Goal: Find specific page/section: Find specific page/section

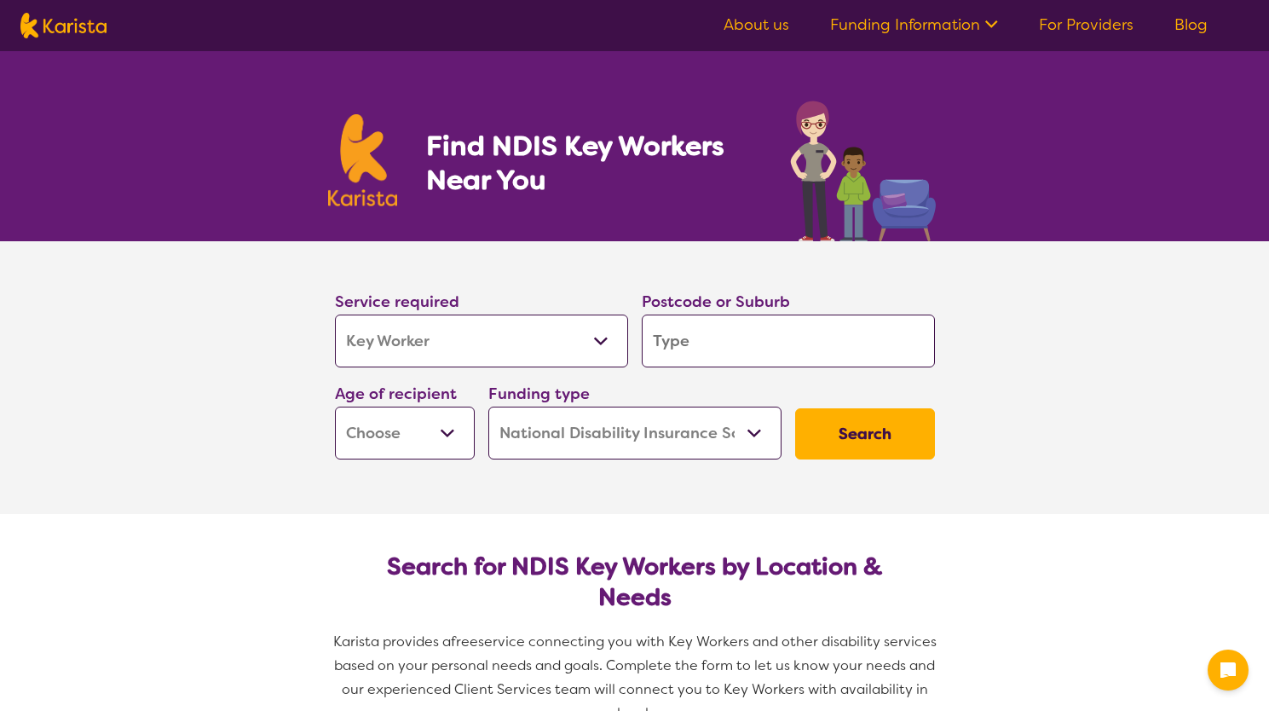
select select "Key Worker"
select select "NDIS"
select select "Key Worker"
select select "NDIS"
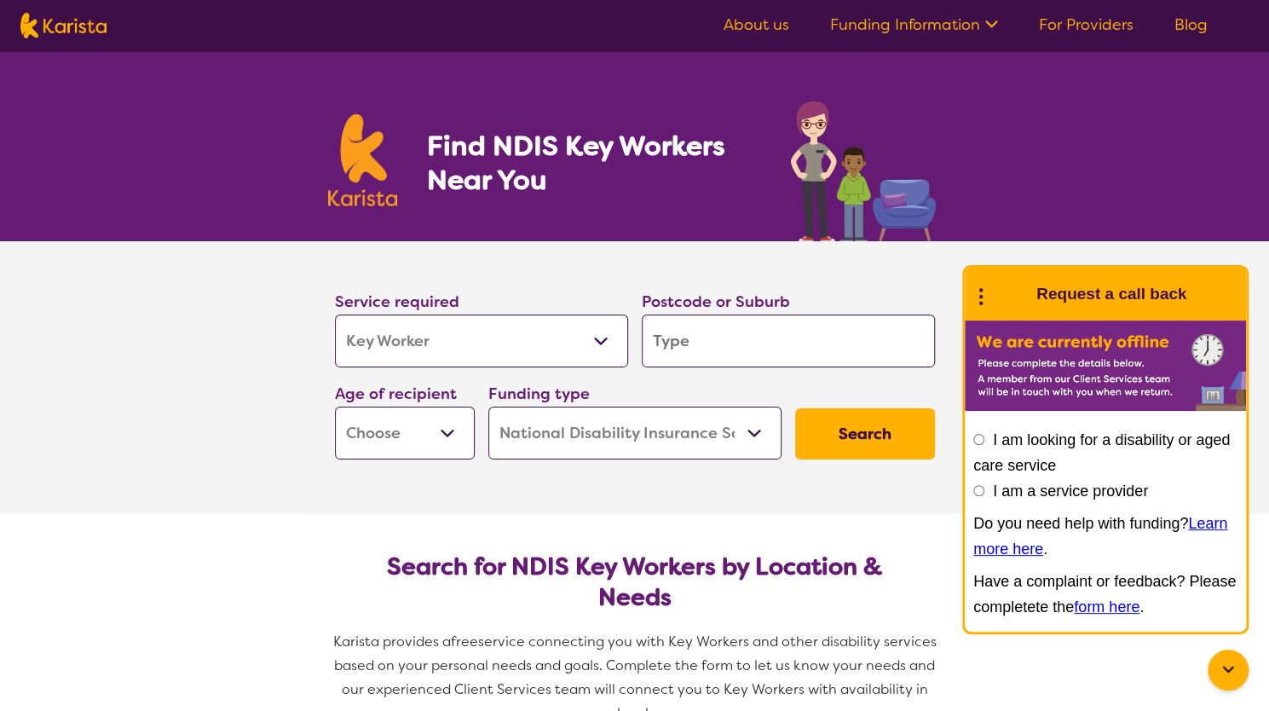
click at [761, 338] on input "search" at bounding box center [788, 340] width 293 height 53
type input "b"
type input "be"
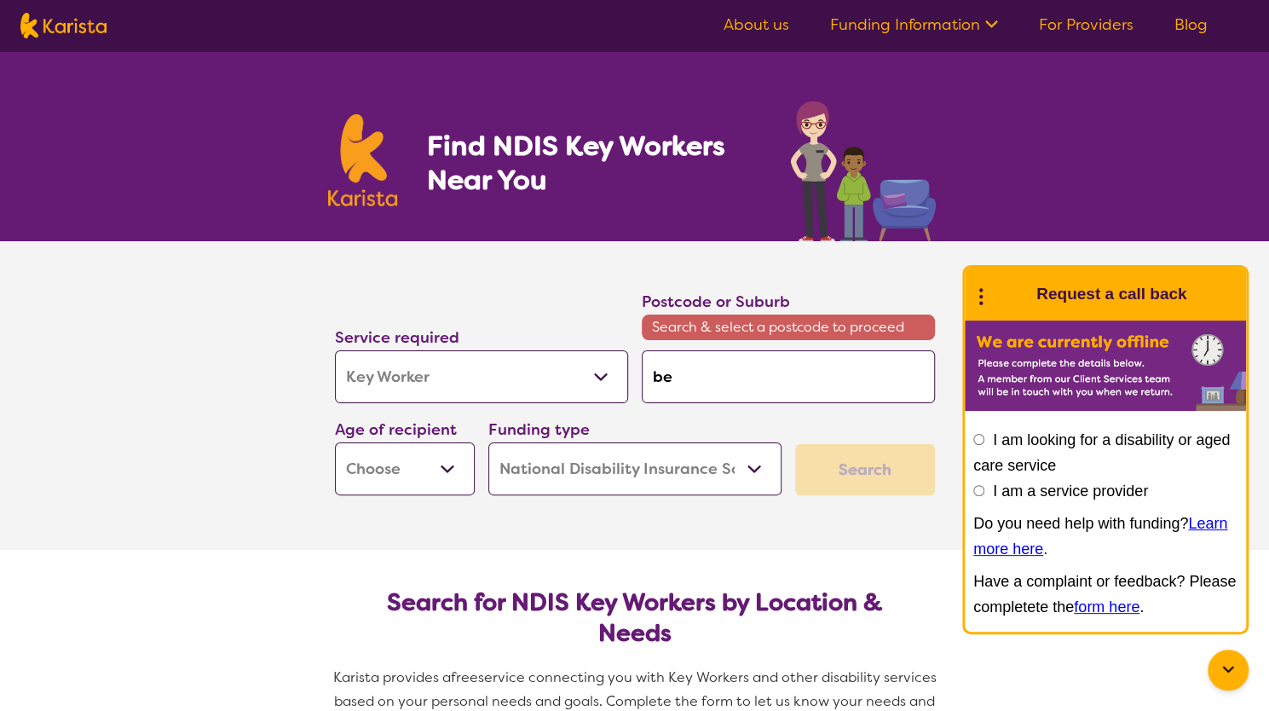
type input "bel"
type input "bela"
type input "[PERSON_NAME]"
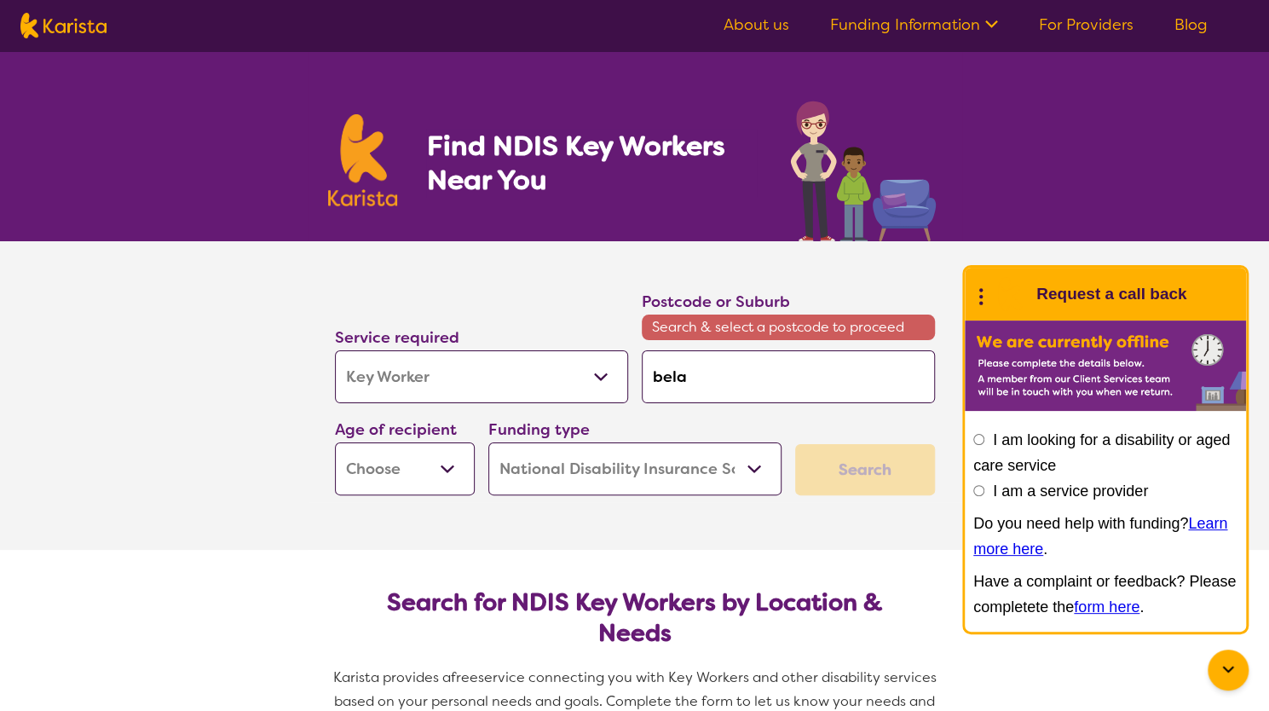
type input "[PERSON_NAME]"
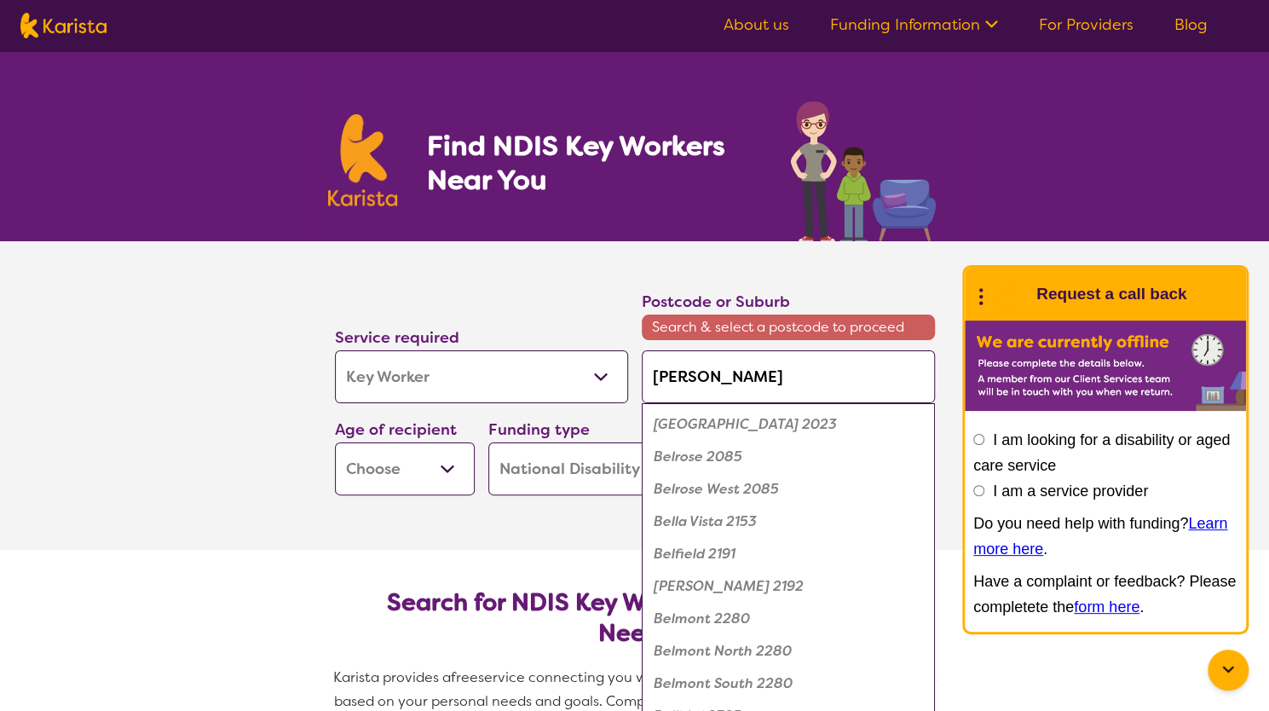
type input "bela"
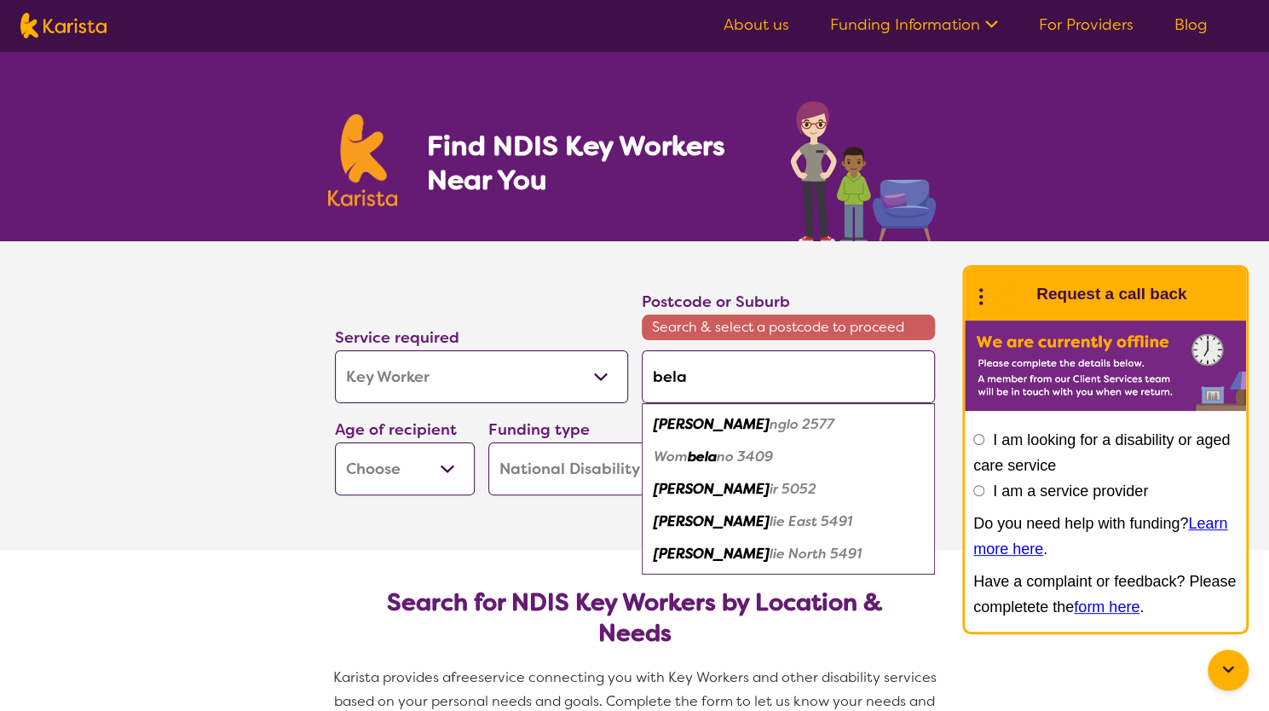
type input "bel"
type input "be"
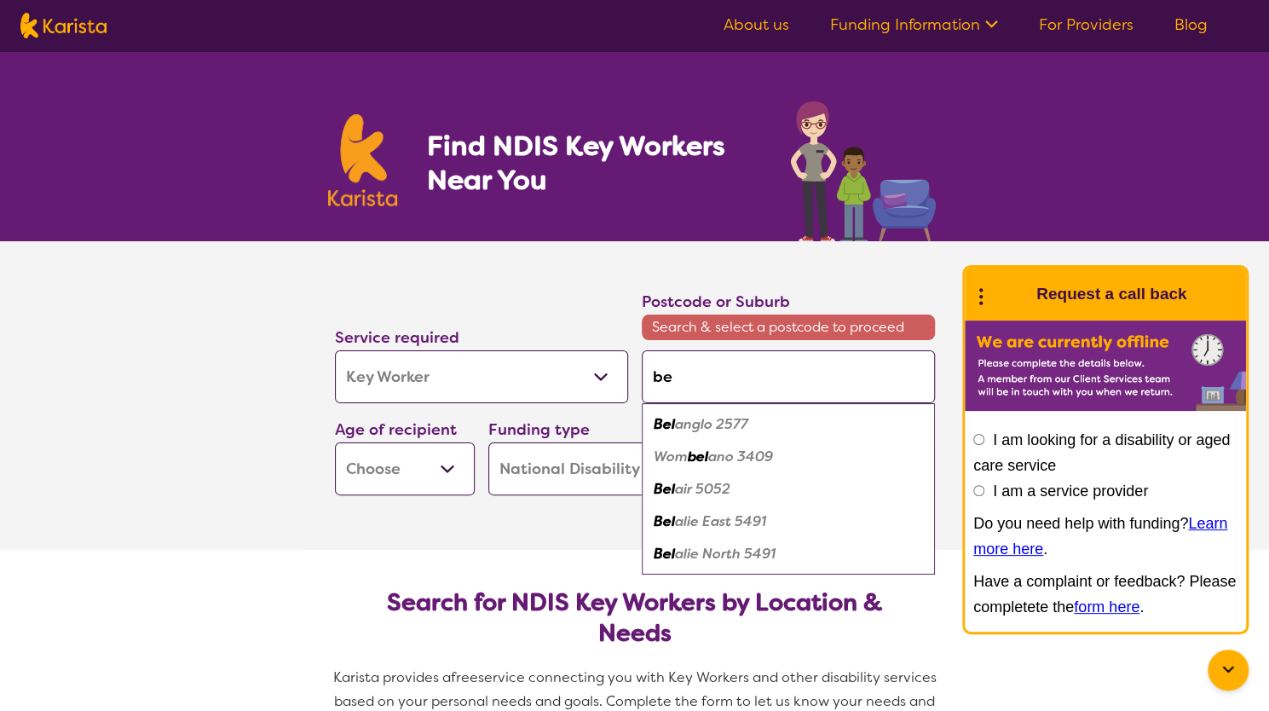
type input "ben"
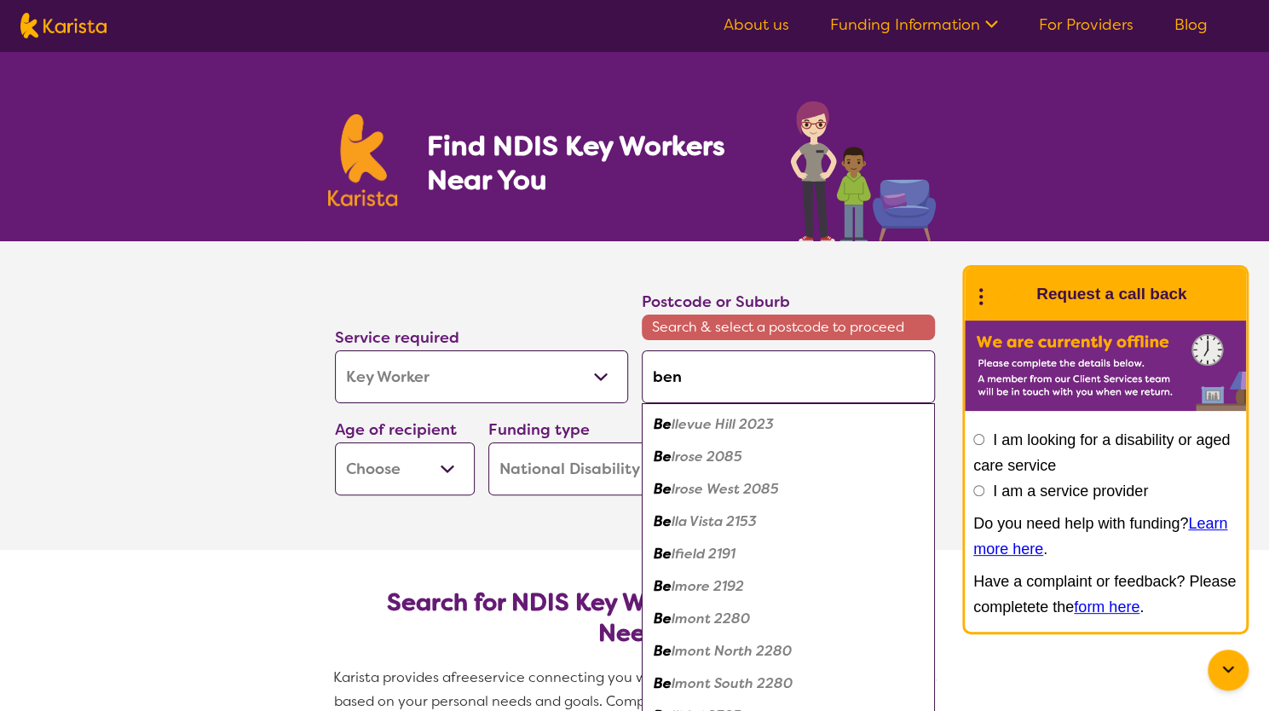
type input "bena"
type input "benal"
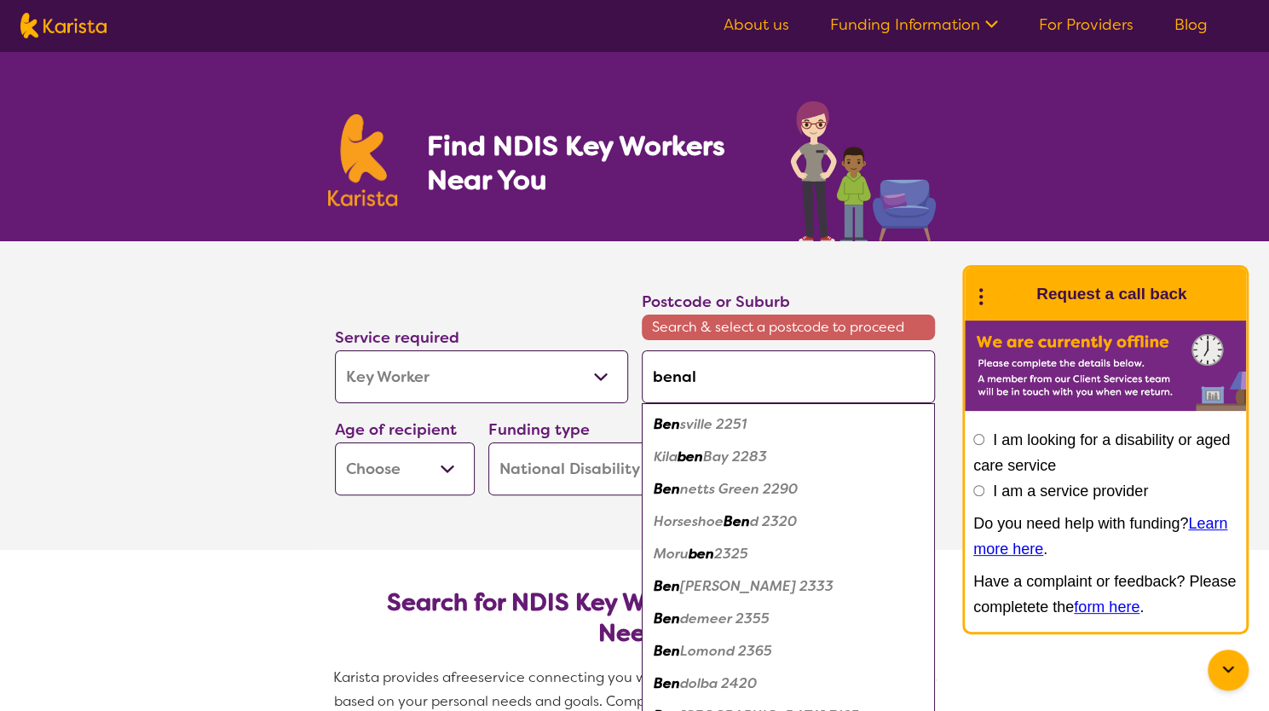
type input "benalb"
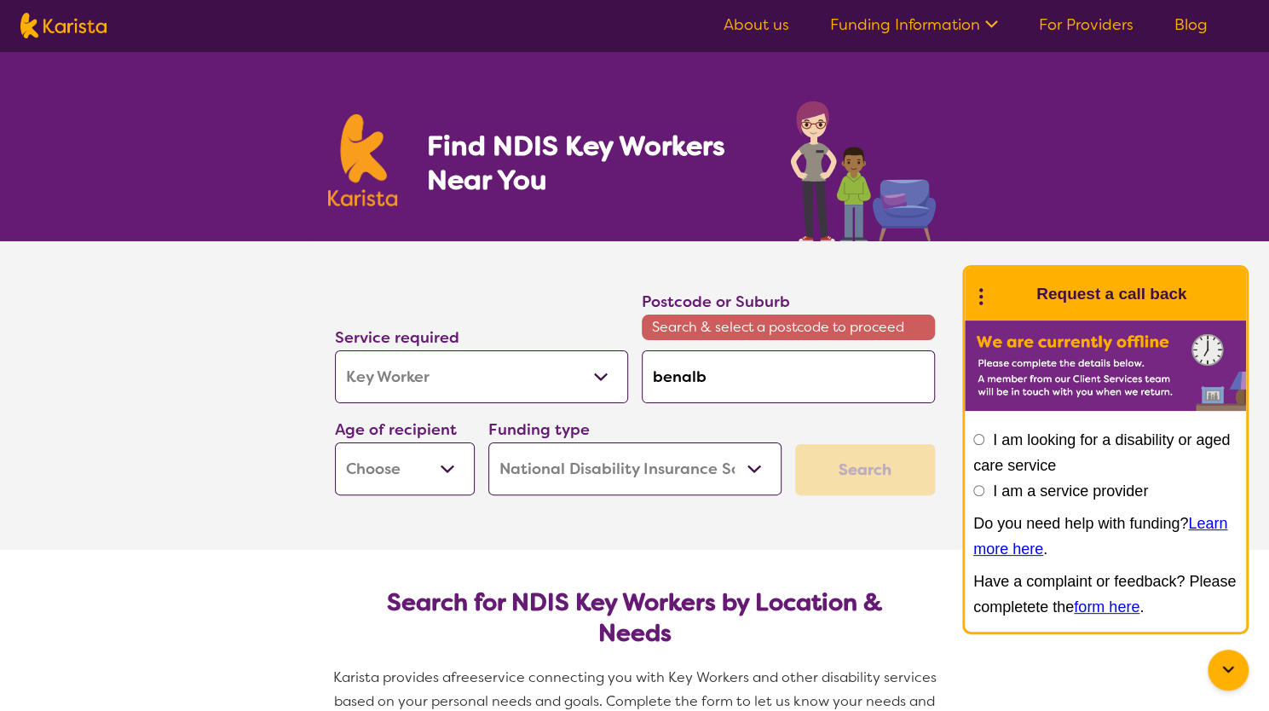
type input "benalbo"
click at [683, 377] on input "benalbo" at bounding box center [788, 376] width 293 height 53
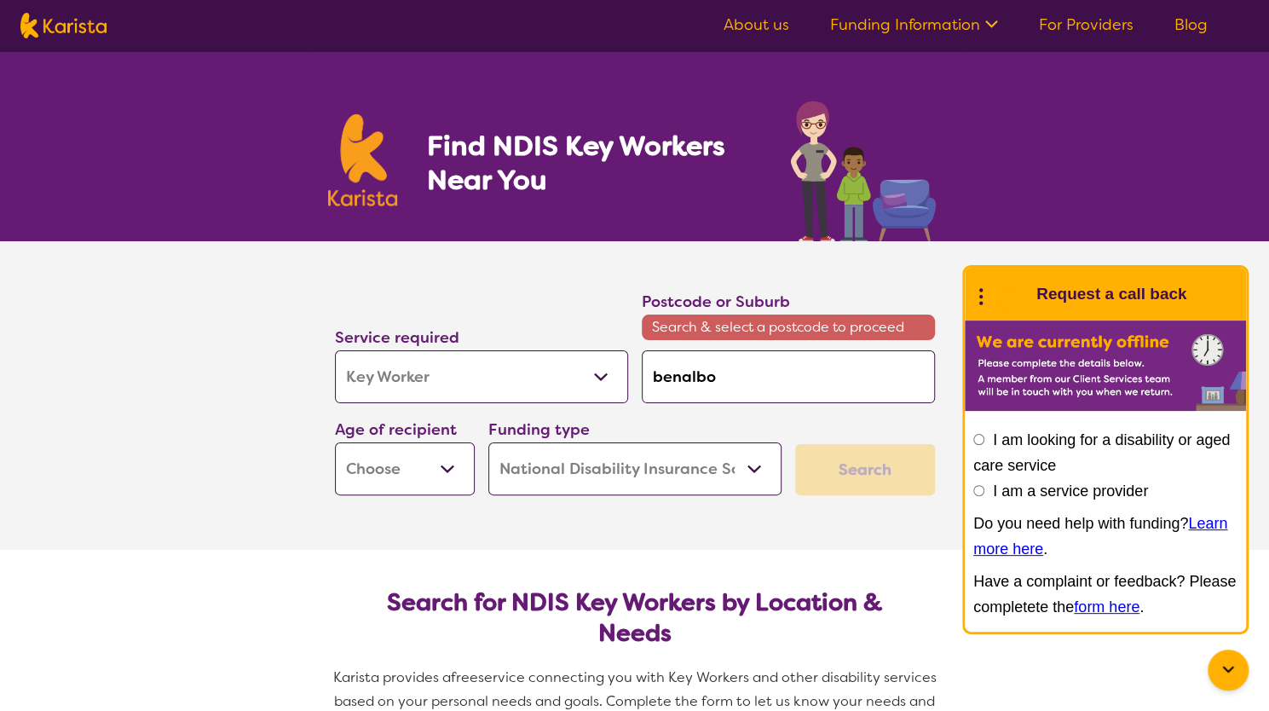
click at [683, 377] on input "benalbo" at bounding box center [788, 376] width 293 height 53
type input "k"
type input "ky"
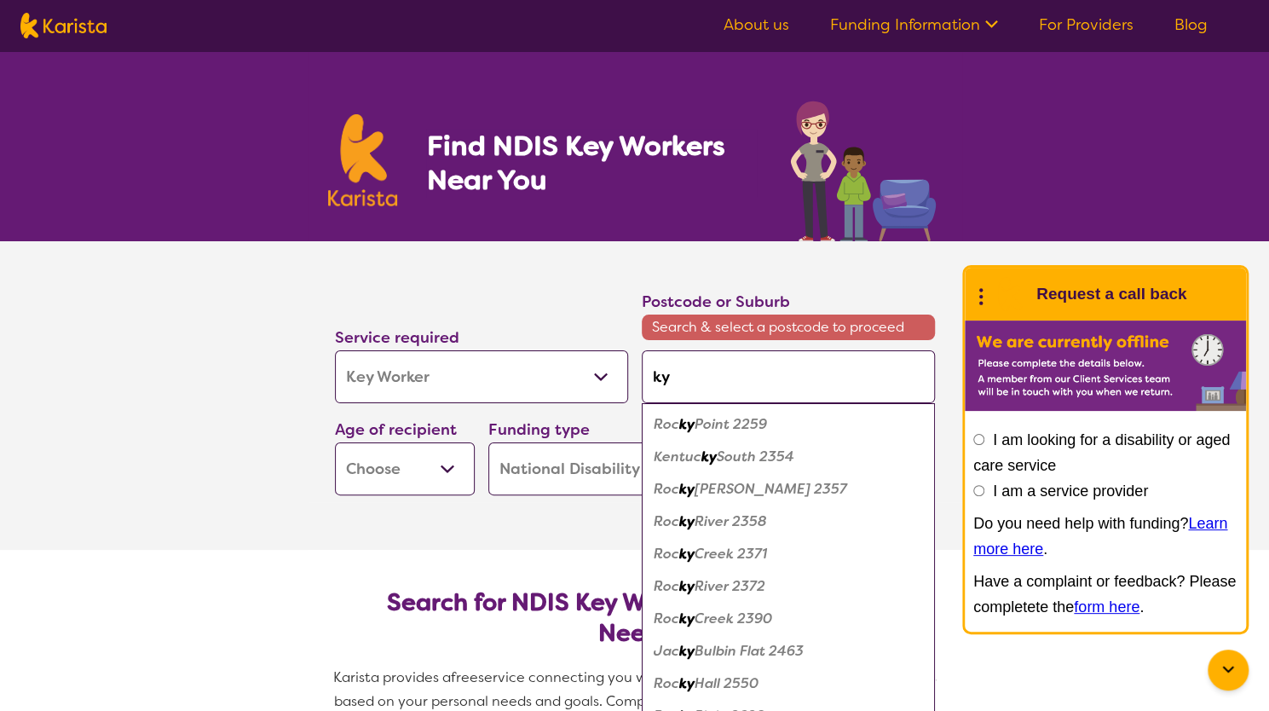
type input "k"
type input "ky"
type input "kyo"
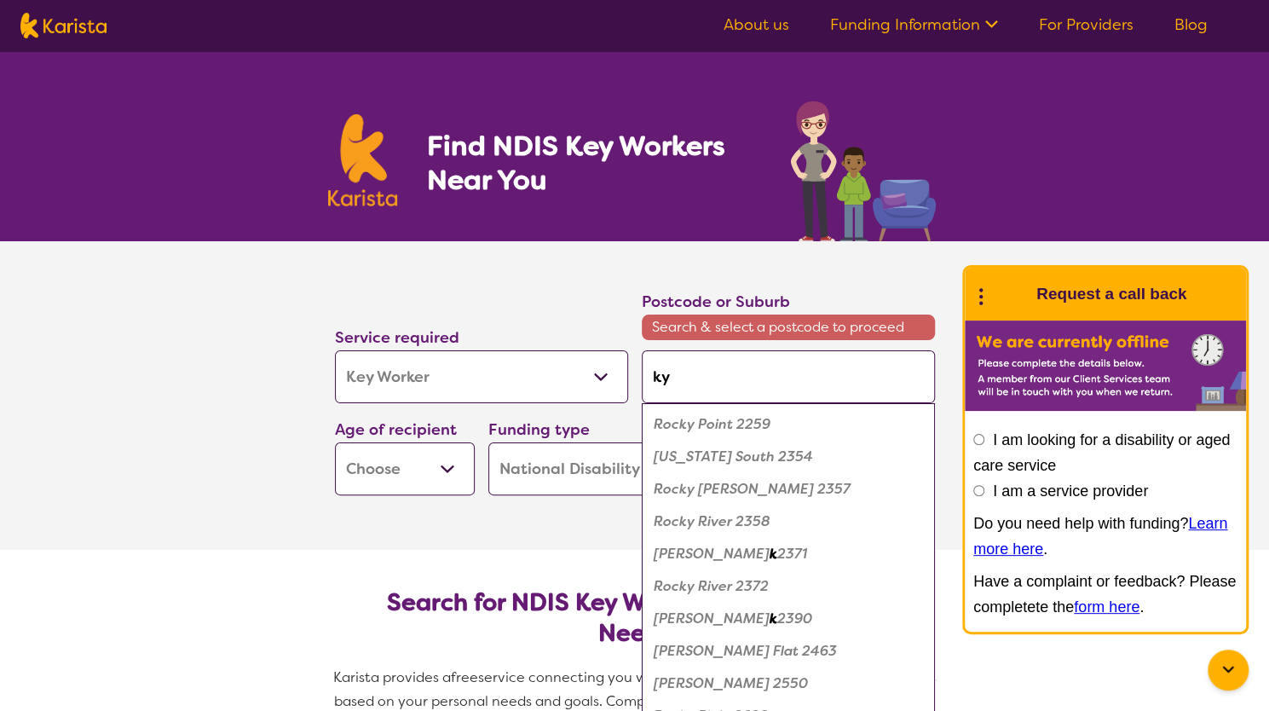
type input "kyo"
type input "kyog"
type input "kyogl"
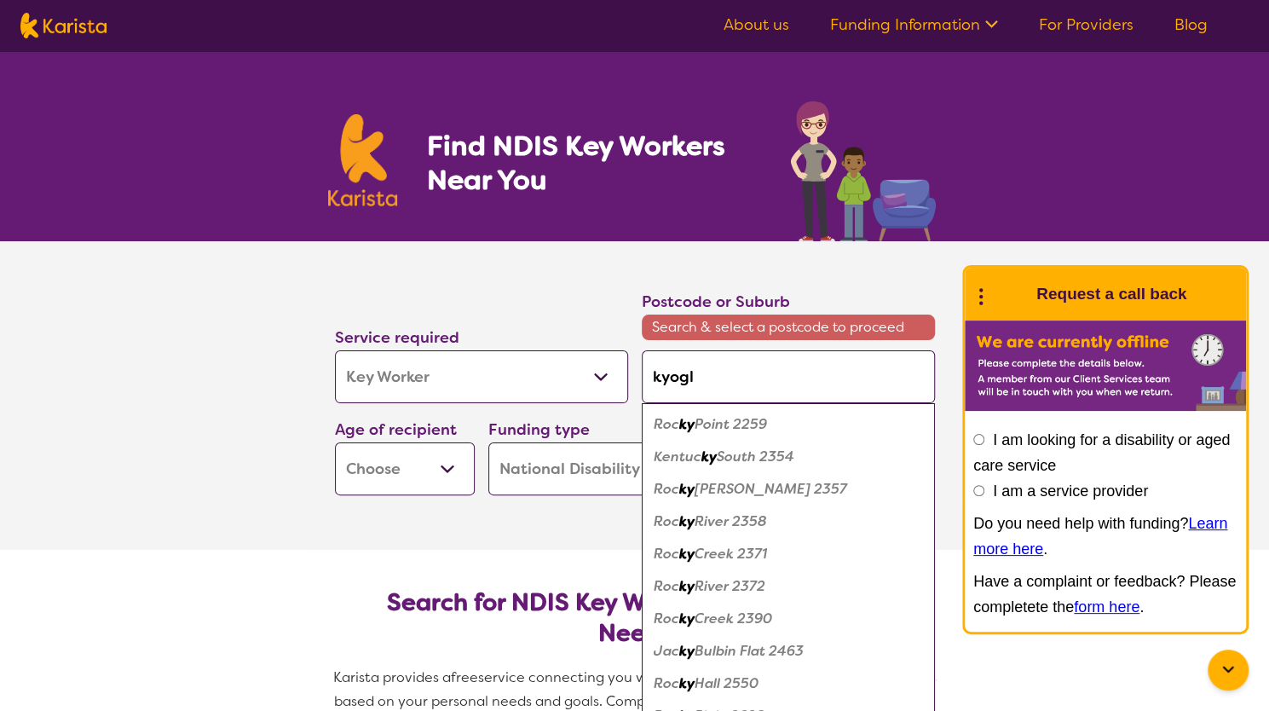
type input "kyogle"
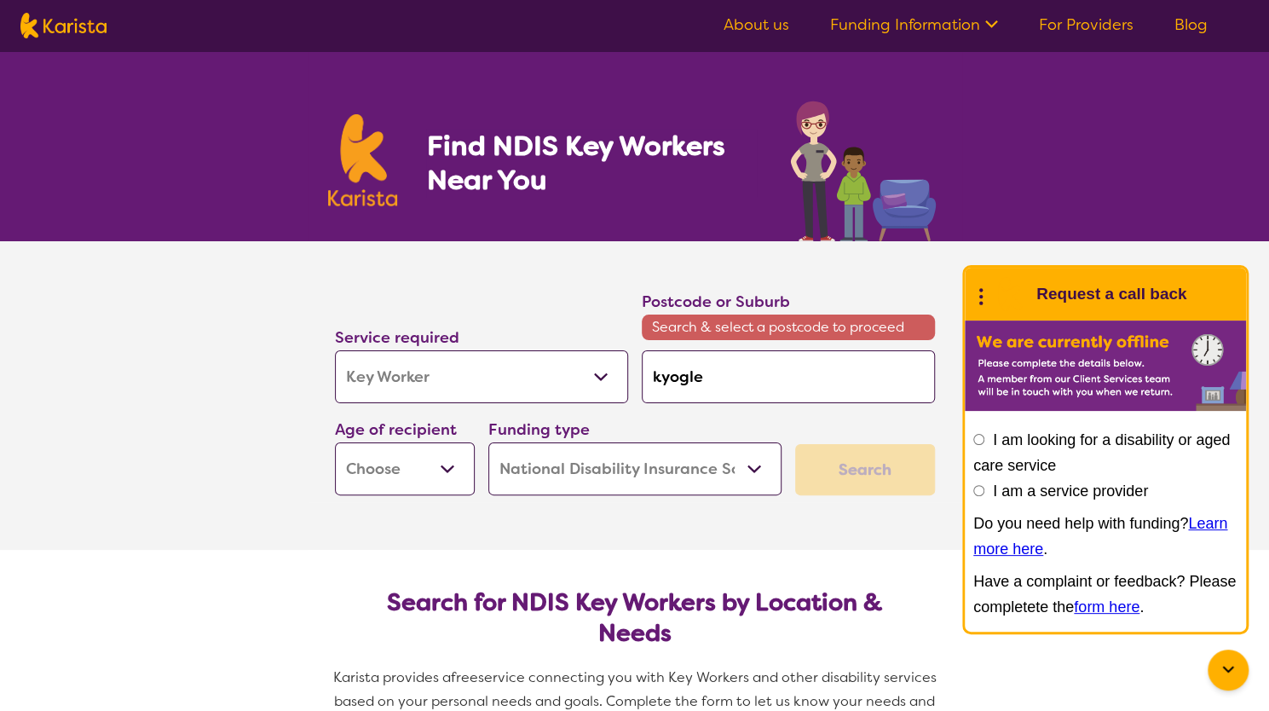
type input "kyogle"
